Goal: Task Accomplishment & Management: Manage account settings

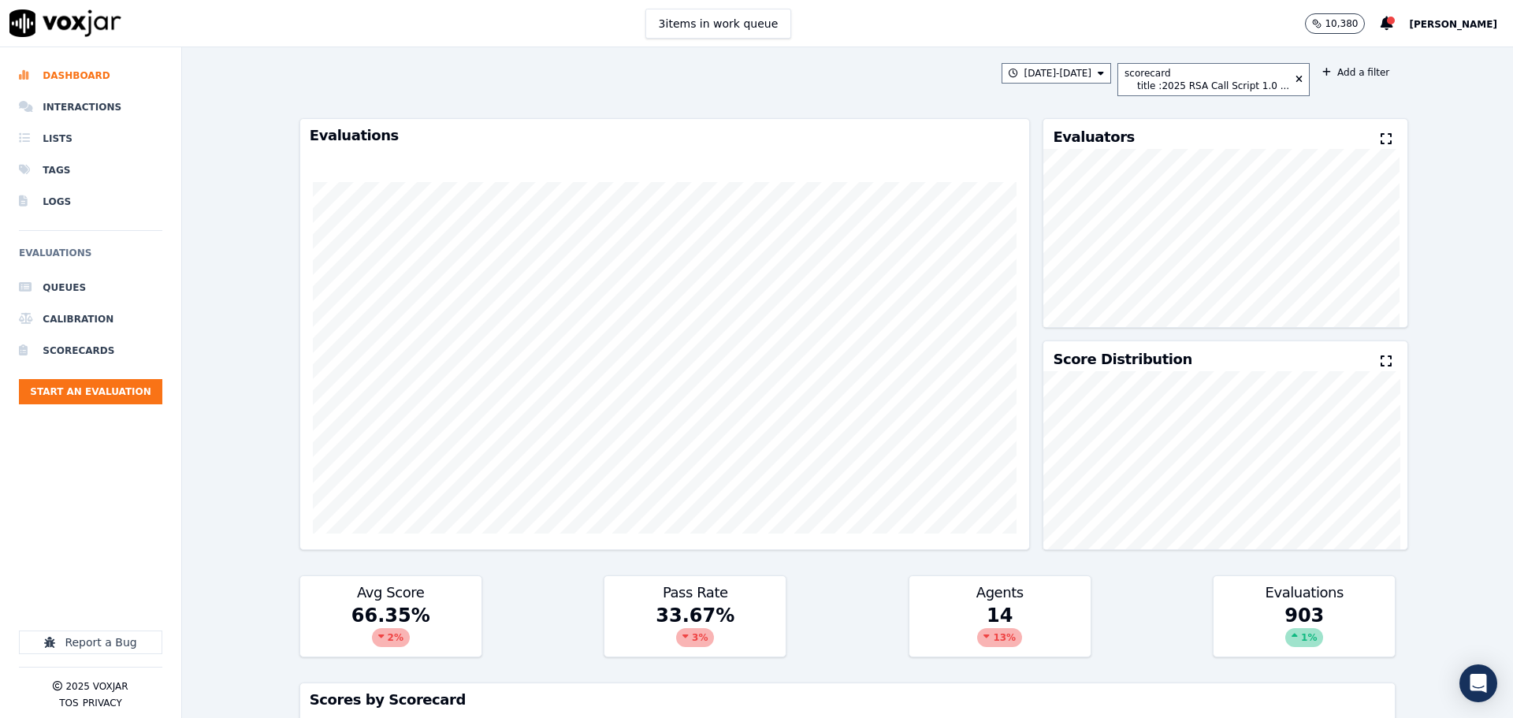
click at [1452, 29] on span "[PERSON_NAME]" at bounding box center [1453, 24] width 88 height 11
click at [1390, 133] on div "Log out" at bounding box center [1418, 135] width 169 height 25
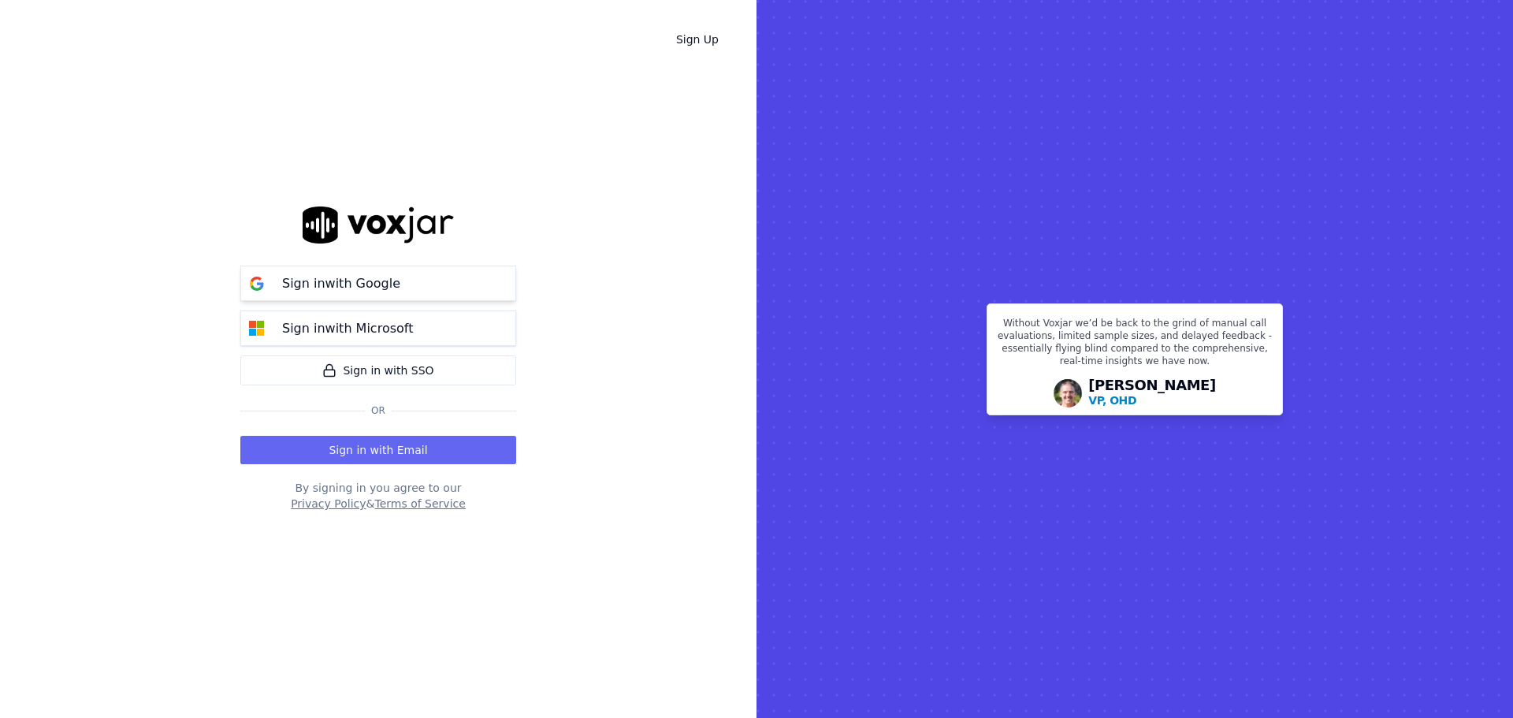
click at [351, 280] on p "Sign in with Google" at bounding box center [341, 283] width 118 height 19
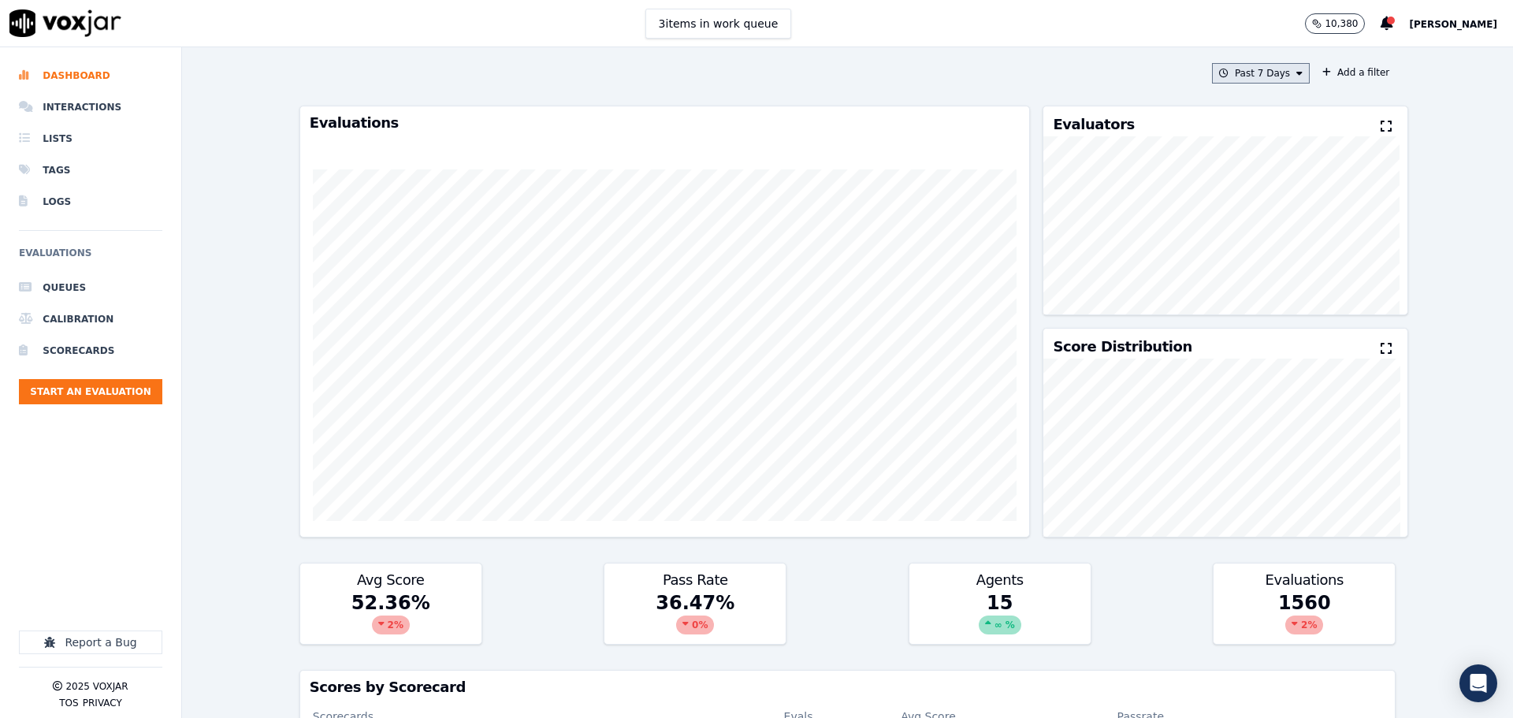
click at [1258, 73] on button "Past 7 Days" at bounding box center [1261, 73] width 98 height 20
click at [1237, 106] on div "Custom" at bounding box center [1255, 102] width 36 height 13
click at [1268, 136] on input "From" at bounding box center [1233, 132] width 138 height 35
type input "2025-08-10T00:00"
click at [1283, 127] on input "From" at bounding box center [1233, 132] width 138 height 35
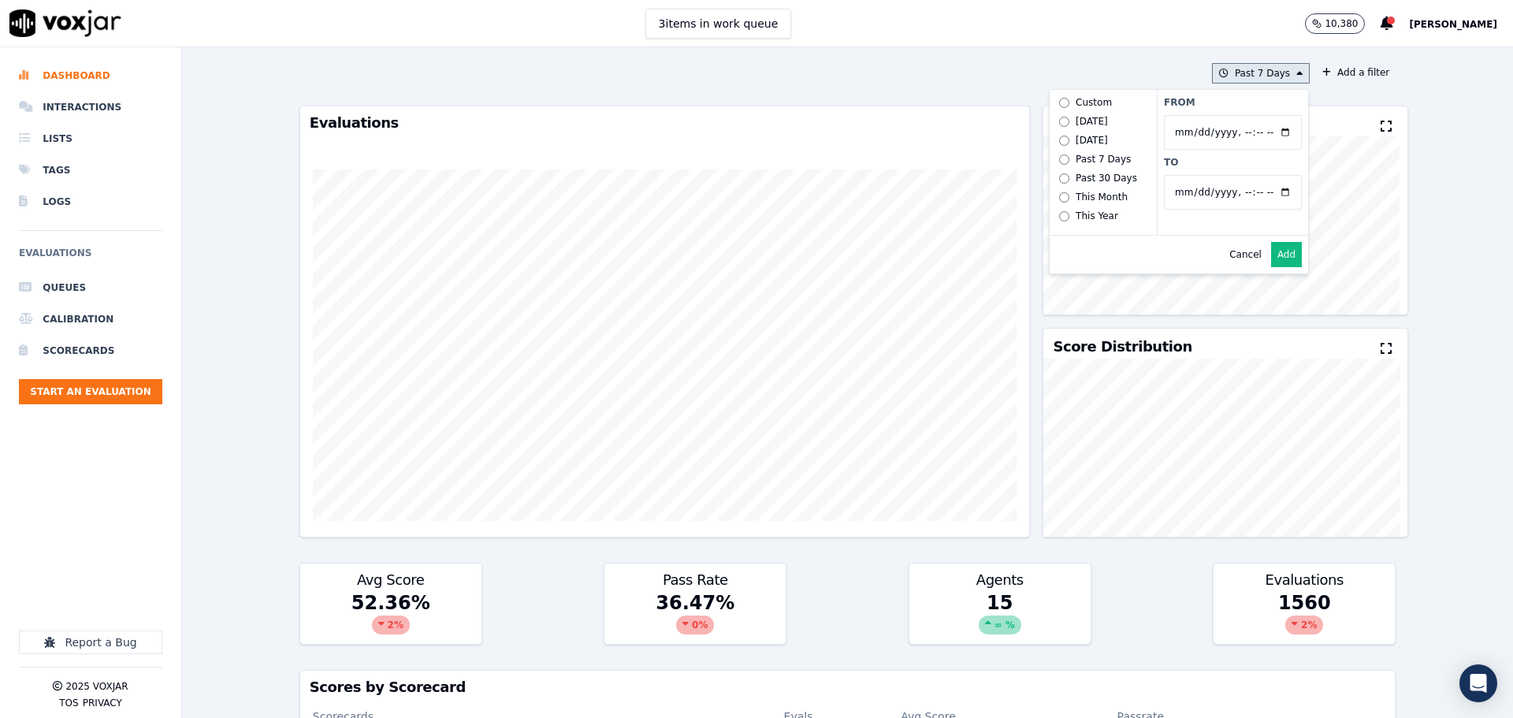
click at [1267, 191] on input "To" at bounding box center [1233, 192] width 138 height 35
type input "2025-08-16T23:59"
click at [1283, 158] on label "To" at bounding box center [1233, 162] width 138 height 13
click at [1283, 175] on input "To" at bounding box center [1233, 192] width 138 height 35
click at [1271, 267] on button "Add" at bounding box center [1286, 254] width 31 height 25
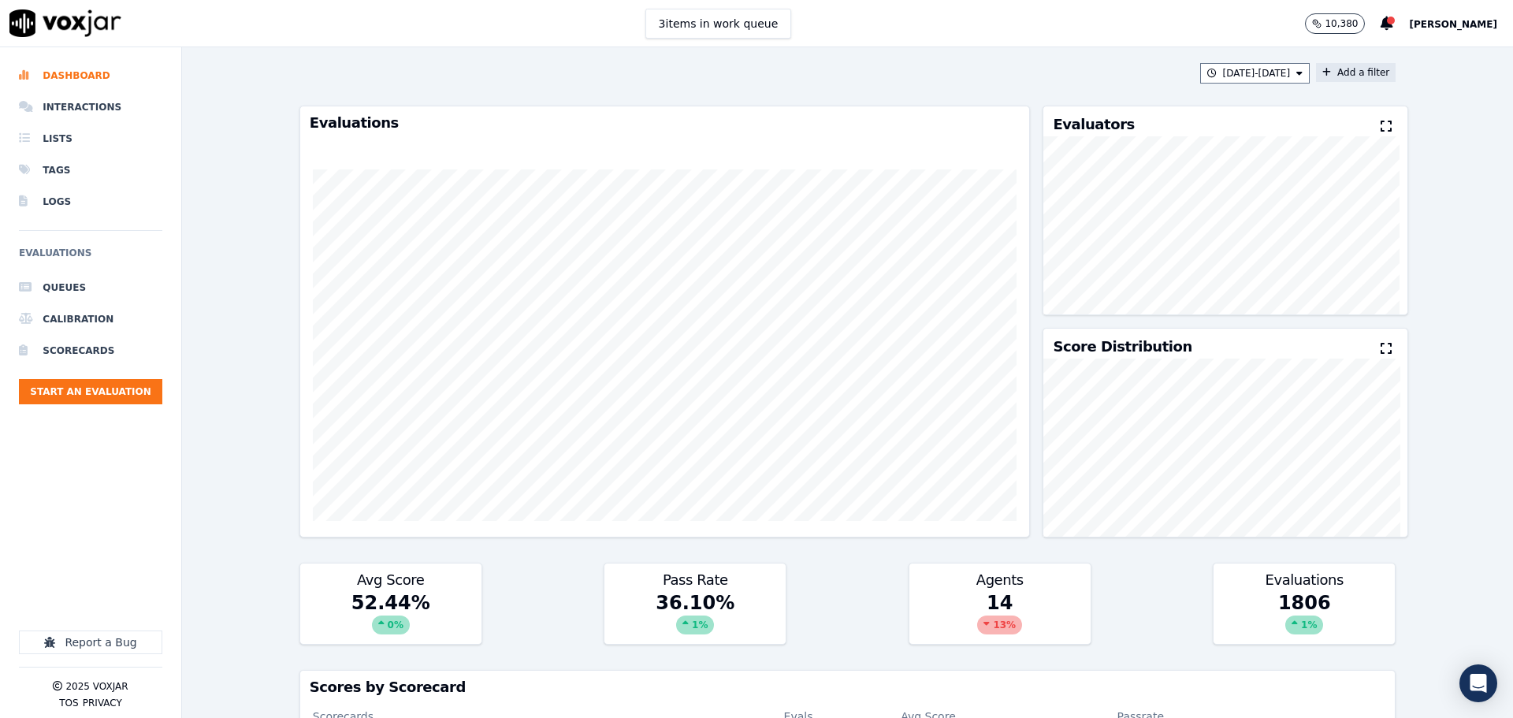
click at [1331, 72] on button "Add a filter" at bounding box center [1356, 72] width 80 height 19
click at [1008, 155] on button "Fields" at bounding box center [1044, 147] width 151 height 27
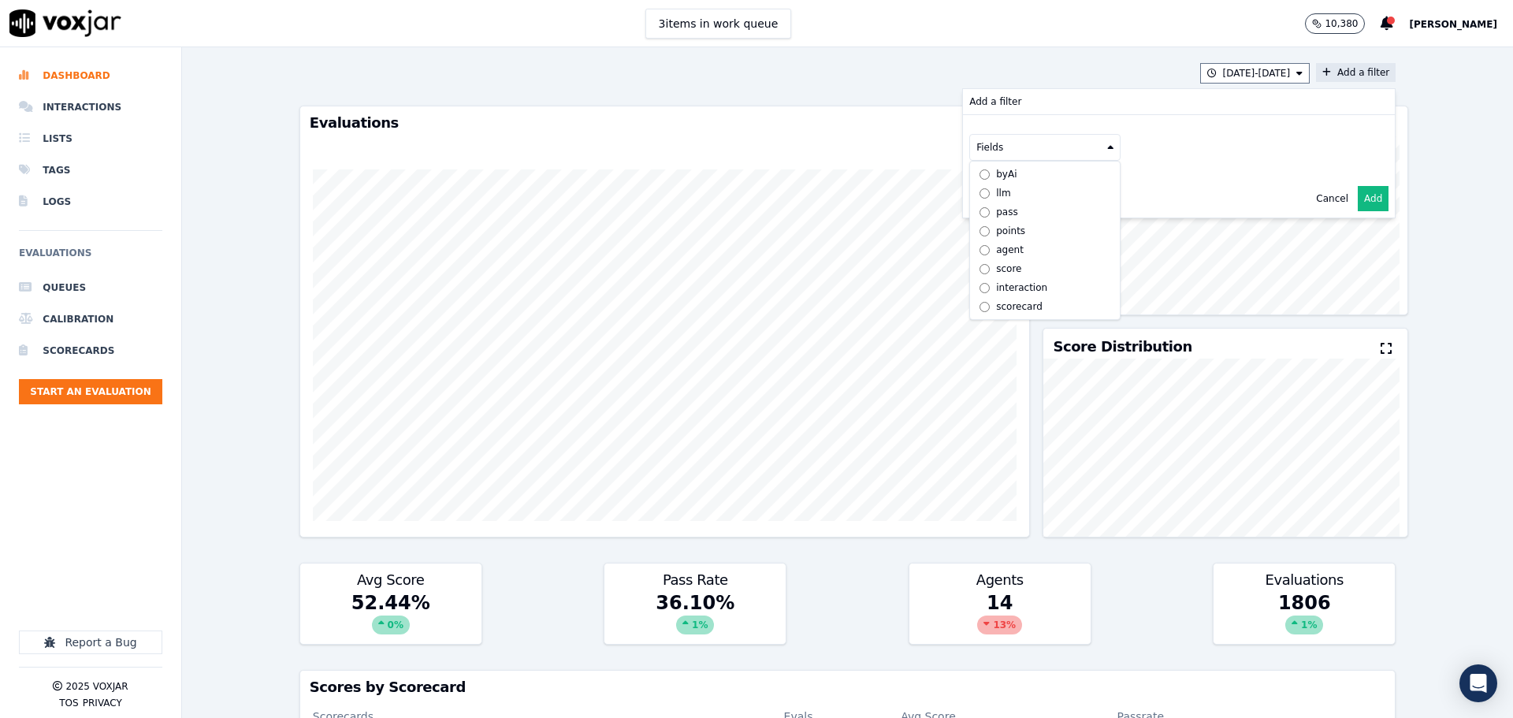
scroll to position [12, 0]
click at [1005, 300] on div "scorecard" at bounding box center [1019, 306] width 46 height 13
click at [1053, 195] on div "scorecard Fields" at bounding box center [1179, 164] width 432 height 98
click at [1055, 183] on button "Fields" at bounding box center [1063, 180] width 151 height 27
click at [1025, 209] on label "title" at bounding box center [1063, 207] width 143 height 19
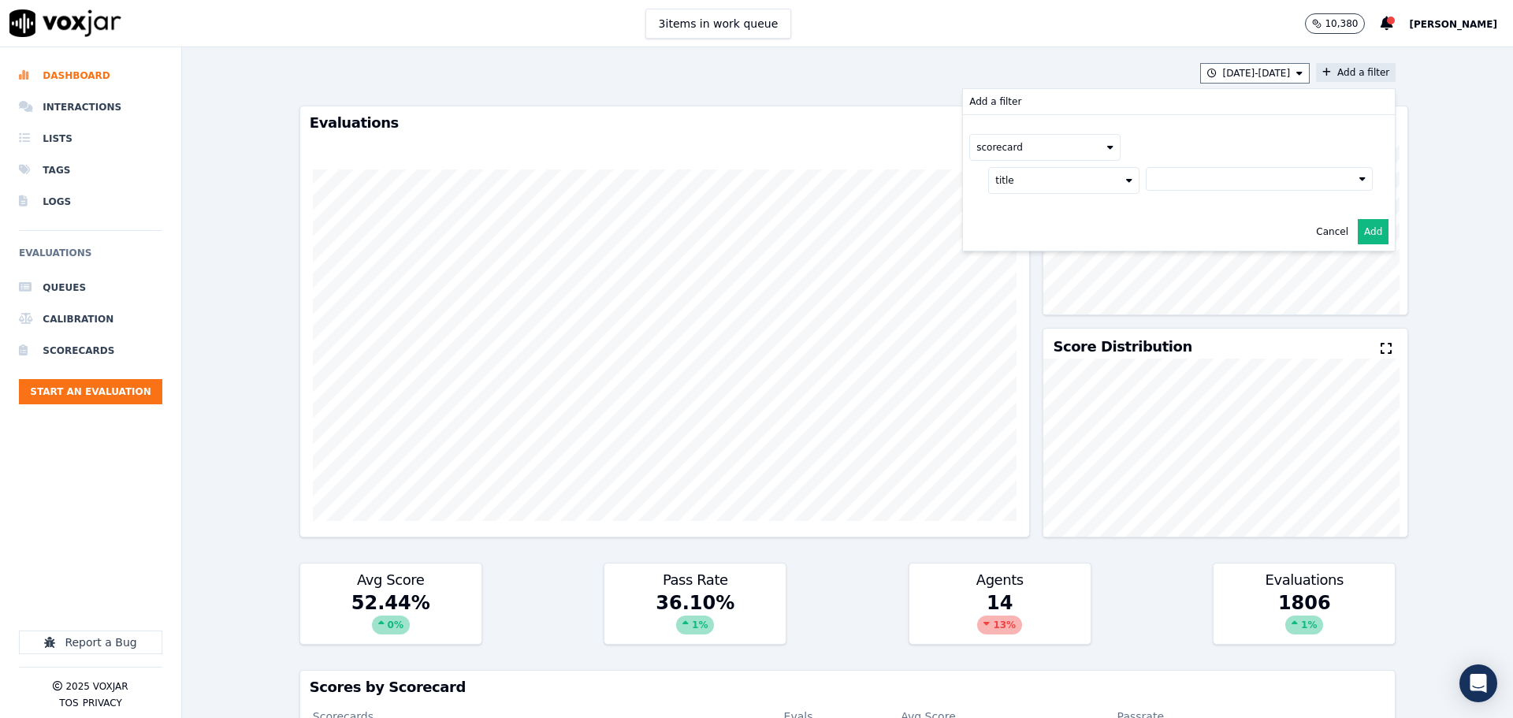
drag, startPoint x: 1160, startPoint y: 172, endPoint x: 1168, endPoint y: 174, distance: 8.2
click at [1163, 171] on button at bounding box center [1259, 179] width 227 height 24
click at [1194, 227] on label "2025 RSA Call Script 1.0 Scorecard" at bounding box center [1259, 234] width 213 height 19
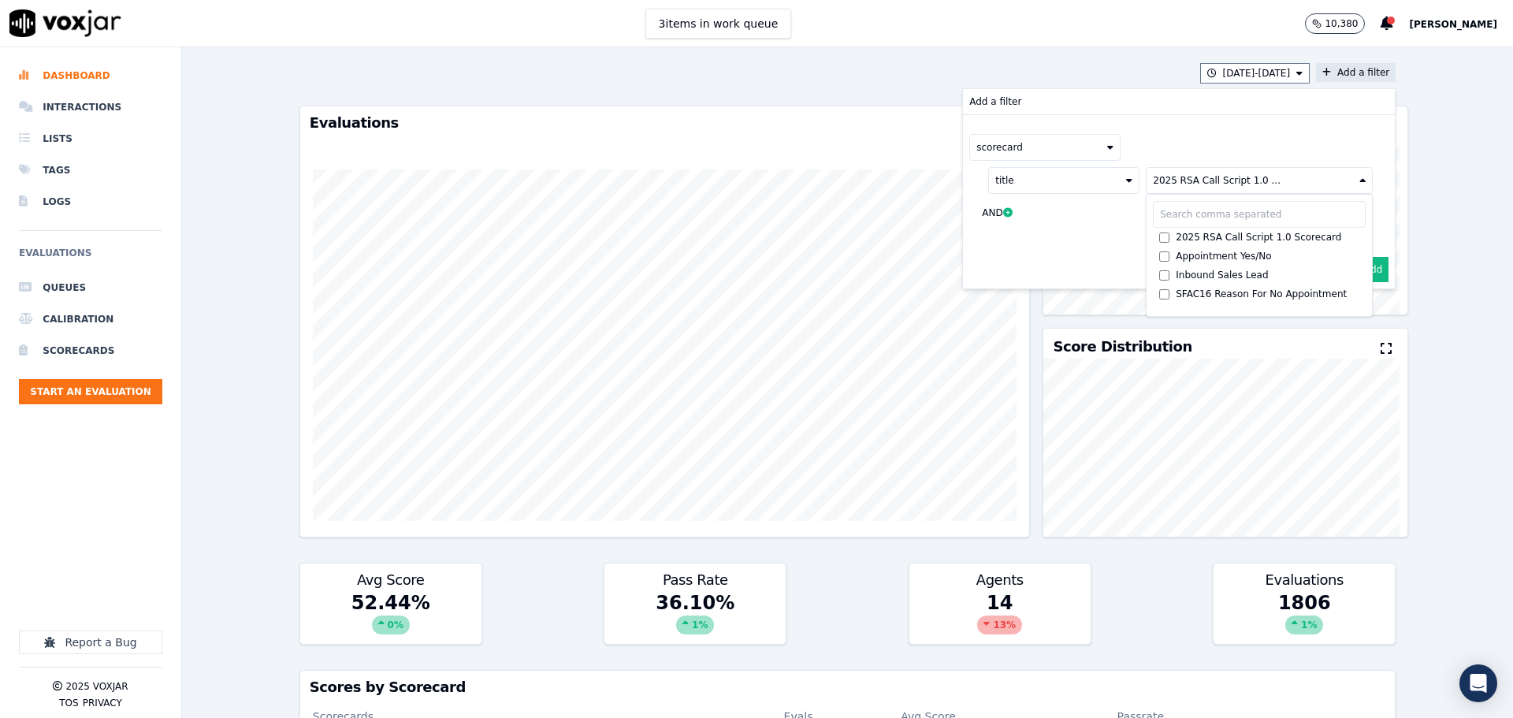
click at [1359, 264] on button "Add" at bounding box center [1372, 269] width 31 height 25
